Goal: Transaction & Acquisition: Download file/media

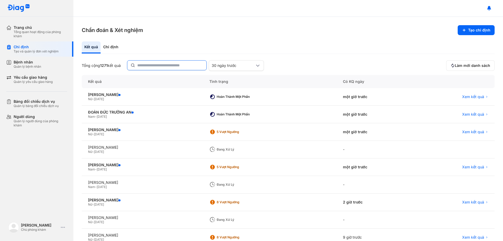
click at [181, 63] on input "text" at bounding box center [170, 65] width 66 height 9
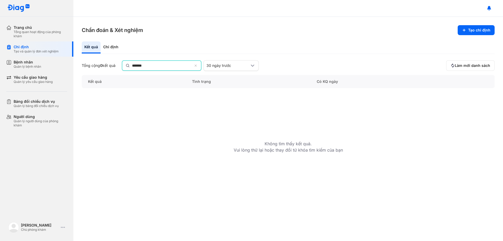
type input "*******"
click at [198, 66] on icon at bounding box center [196, 66] width 3 height 4
click at [193, 66] on input "*******" at bounding box center [162, 65] width 61 height 9
click at [193, 66] on input "text" at bounding box center [162, 65] width 61 height 9
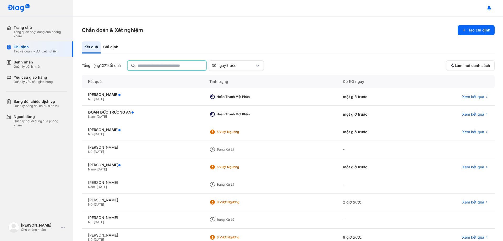
scroll to position [50, 0]
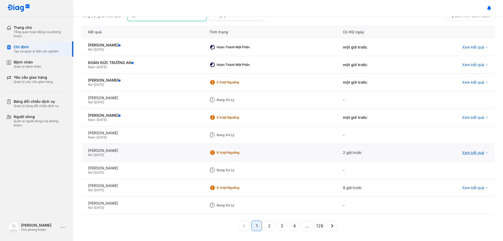
click at [468, 153] on span "Xem kết quả" at bounding box center [473, 152] width 22 height 5
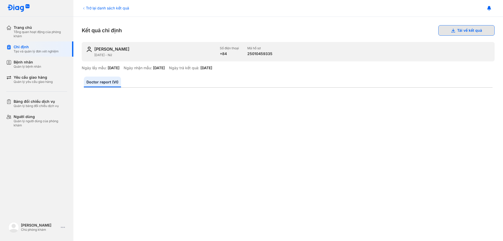
click at [470, 30] on button "Tải về kết quả" at bounding box center [466, 30] width 56 height 10
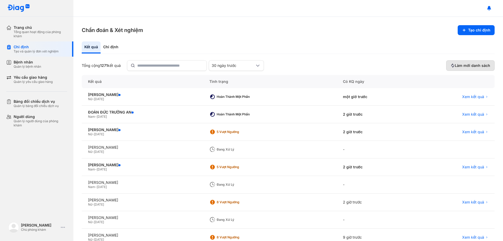
click at [467, 66] on span "Làm mới danh sách" at bounding box center [472, 65] width 35 height 5
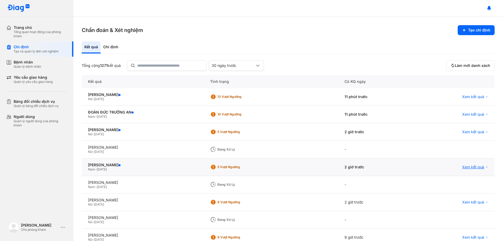
click at [465, 166] on span "Xem kết quả" at bounding box center [473, 167] width 22 height 5
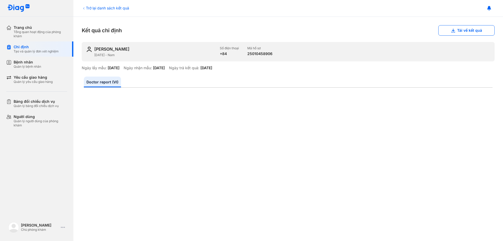
click at [347, 77] on ul "Doctor report (VI)" at bounding box center [288, 82] width 409 height 11
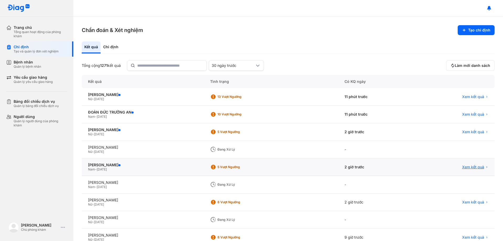
click at [462, 165] on span "Xem kết quả" at bounding box center [473, 167] width 22 height 5
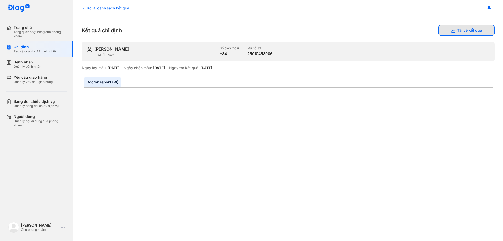
click at [452, 30] on button "Tải về kết quả" at bounding box center [466, 30] width 56 height 10
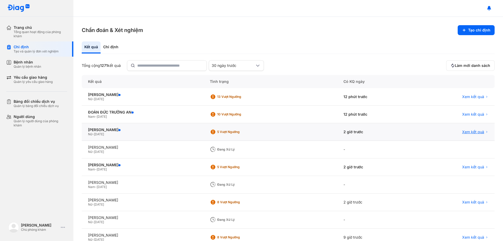
click at [466, 132] on span "Xem kết quả" at bounding box center [473, 131] width 22 height 5
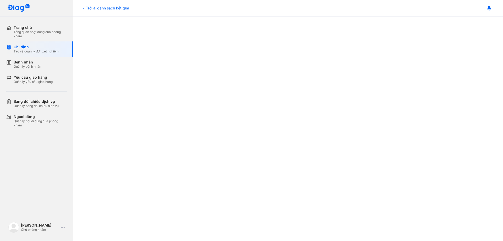
scroll to position [79, 0]
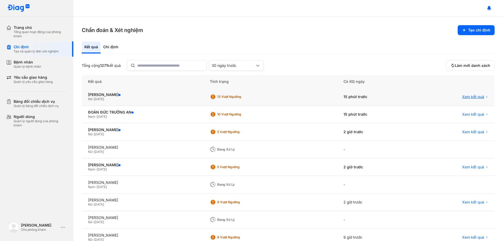
click at [468, 96] on span "Xem kết quả" at bounding box center [473, 96] width 22 height 5
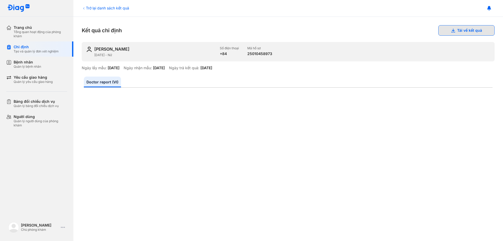
click at [456, 31] on button "Tải về kết quả" at bounding box center [466, 30] width 56 height 10
click at [59, 240] on div "Đậu Đình Công Chủ phòng khám Trang cá nhân Đổi ngôn ngữ English Đăng xuất" at bounding box center [36, 230] width 73 height 21
click at [463, 32] on button "Tải về kết quả" at bounding box center [466, 30] width 56 height 10
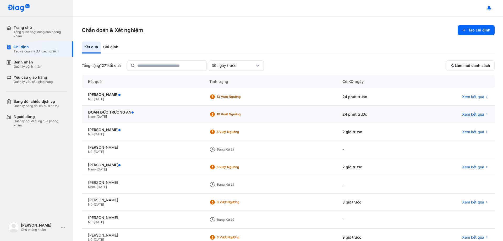
click at [465, 113] on span "Xem kết quả" at bounding box center [473, 114] width 22 height 5
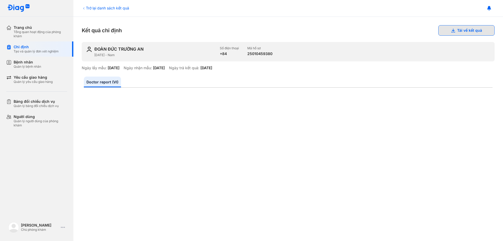
click at [457, 29] on button "Tải về kết quả" at bounding box center [466, 30] width 56 height 10
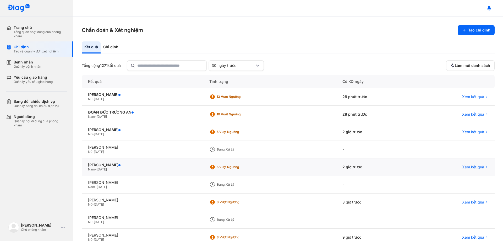
click at [475, 167] on span "Xem kết quả" at bounding box center [473, 167] width 22 height 5
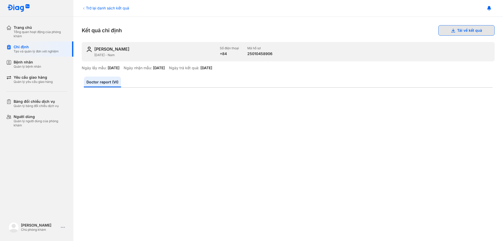
click at [452, 30] on use at bounding box center [454, 31] width 4 height 4
click at [290, 26] on div "Kết quả chỉ định Tải về kết quả" at bounding box center [288, 30] width 413 height 10
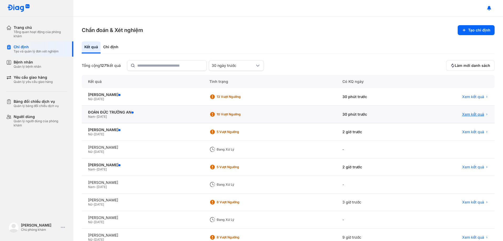
click at [470, 113] on span "Xem kết quả" at bounding box center [473, 114] width 22 height 5
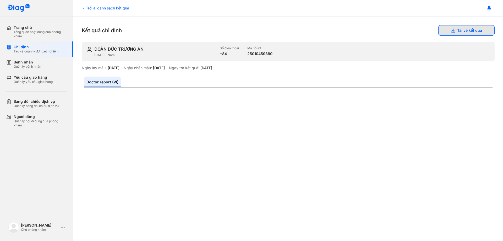
click at [458, 28] on button "Tải về kết quả" at bounding box center [466, 30] width 56 height 10
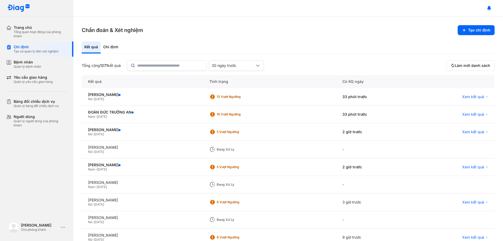
scroll to position [50, 0]
